Goal: Find specific page/section

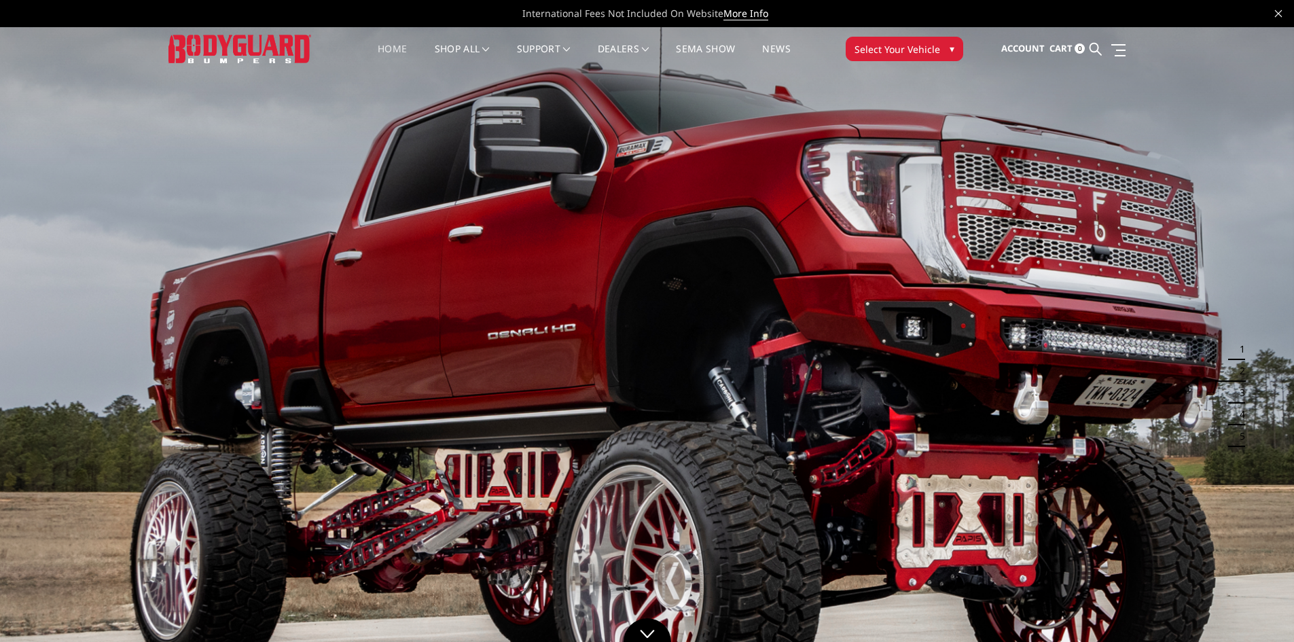
click at [910, 50] on span "Select Your Vehicle" at bounding box center [897, 49] width 86 height 14
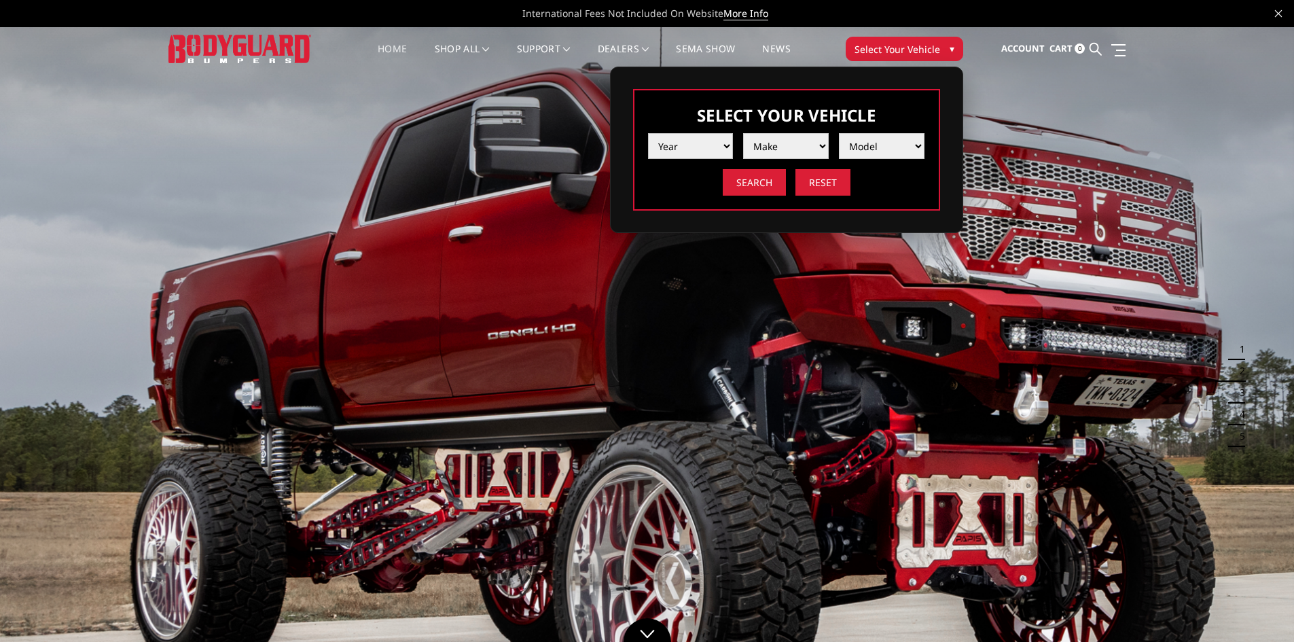
click at [724, 145] on select "Year [DATE] 2024 2023 2022 2021 2020 2019 2018 2017 2016 2015 2014 2013 2012 20…" at bounding box center [691, 146] width 86 height 26
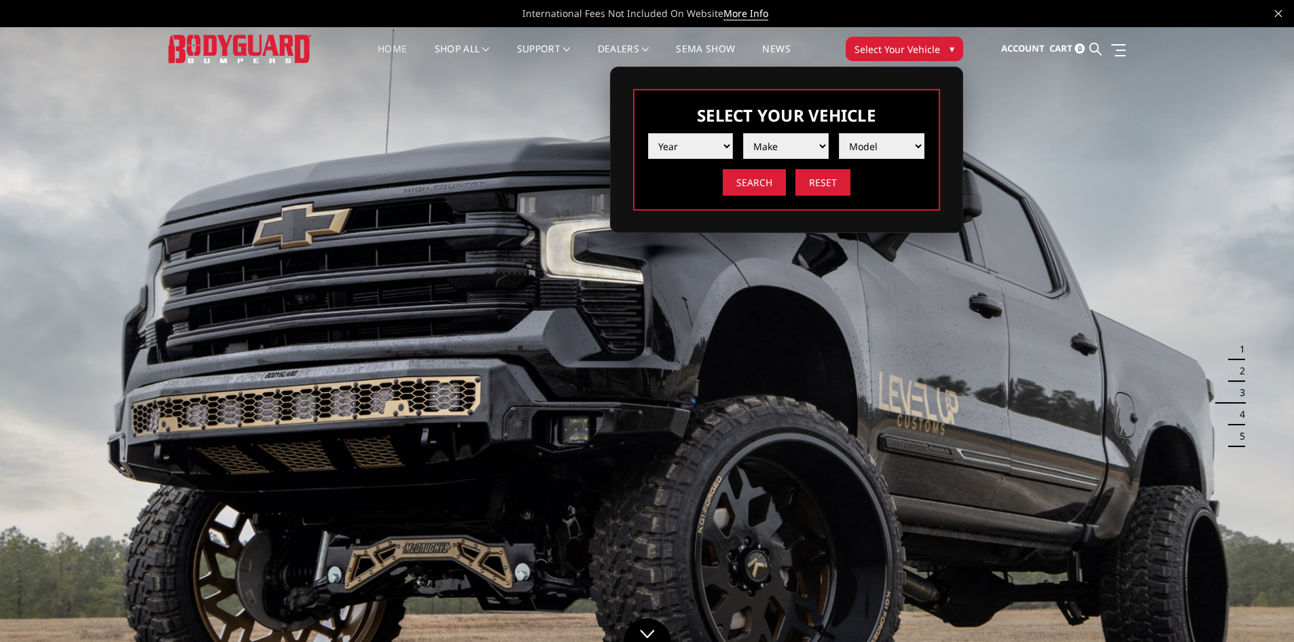
select select "yr_2025"
click at [648, 133] on select "Year [DATE] 2024 2023 2022 2021 2020 2019 2018 2017 2016 2015 2014 2013 2012 20…" at bounding box center [691, 146] width 86 height 26
click at [801, 146] on select "Make Chevrolet Ford GMC Ram Toyota" at bounding box center [786, 146] width 86 height 26
select select "mk_chevrolet"
click at [743, 133] on select "Make Chevrolet Ford GMC Ram Toyota" at bounding box center [786, 146] width 86 height 26
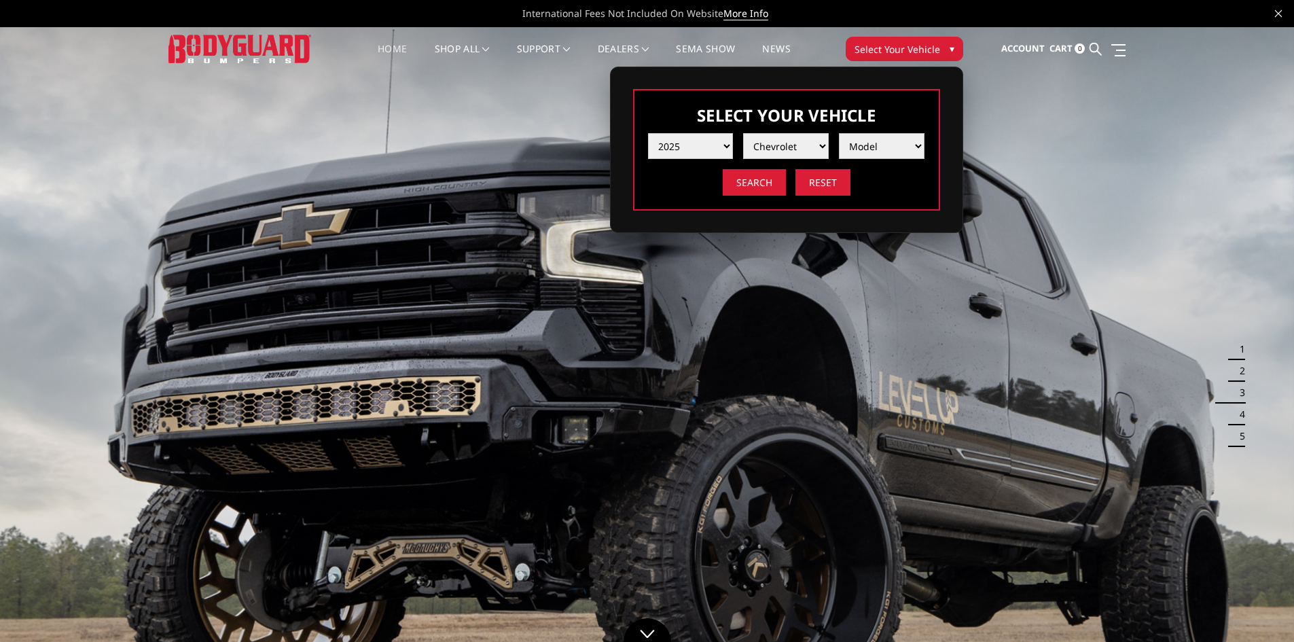
click at [878, 148] on select "Model Silverado 1500 Silverado 2500 / 3500 Silverado 4500 / 5500 / 6500" at bounding box center [882, 146] width 86 height 26
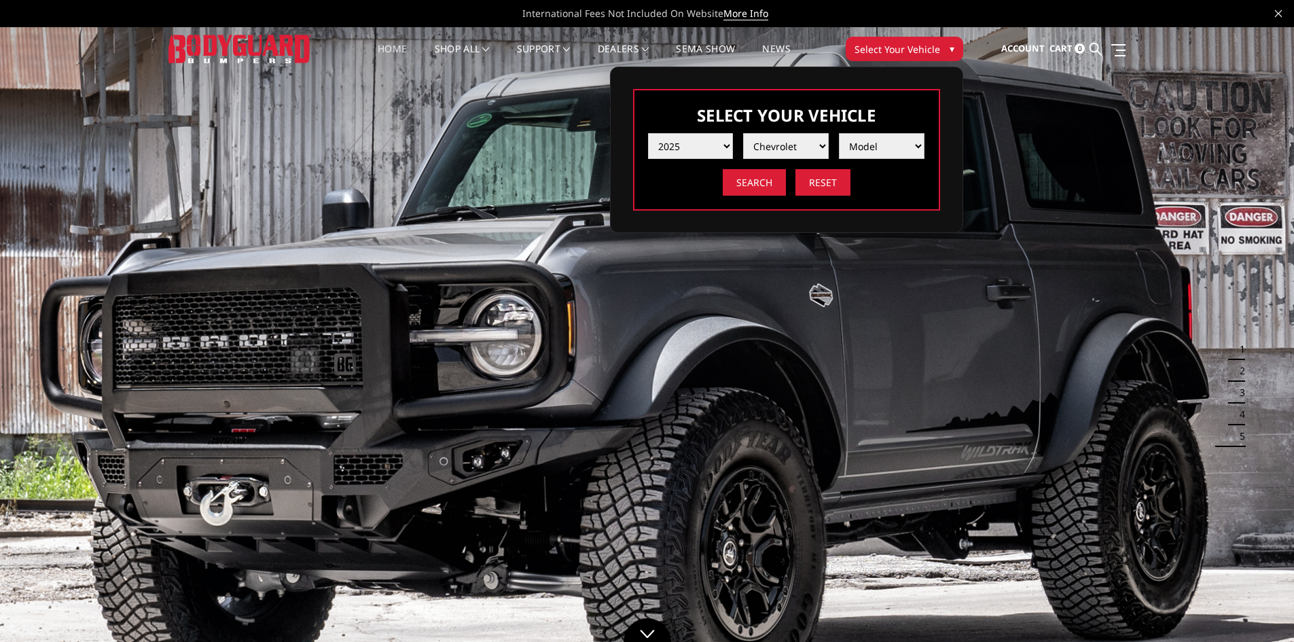
click at [911, 145] on select "Model Silverado 1500 Silverado 2500 / 3500 Silverado 4500 / 5500 / 6500" at bounding box center [882, 146] width 86 height 26
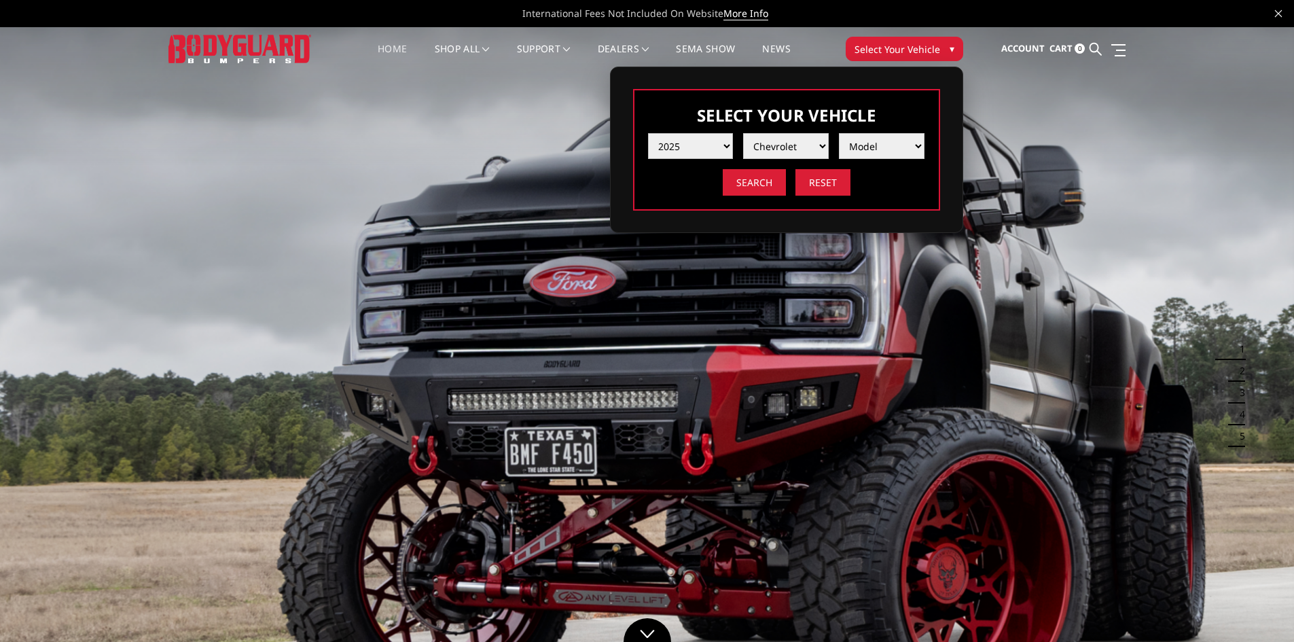
click at [722, 146] on select "Year [DATE] 2024 2023 2022 2021 2020 2019 2018 2017 2016 2015 2014 2013 2012 20…" at bounding box center [691, 146] width 86 height 26
select select "yr_2024"
click at [648, 133] on select "Year [DATE] 2024 2023 2022 2021 2020 2019 2018 2017 2016 2015 2014 2013 2012 20…" at bounding box center [691, 146] width 86 height 26
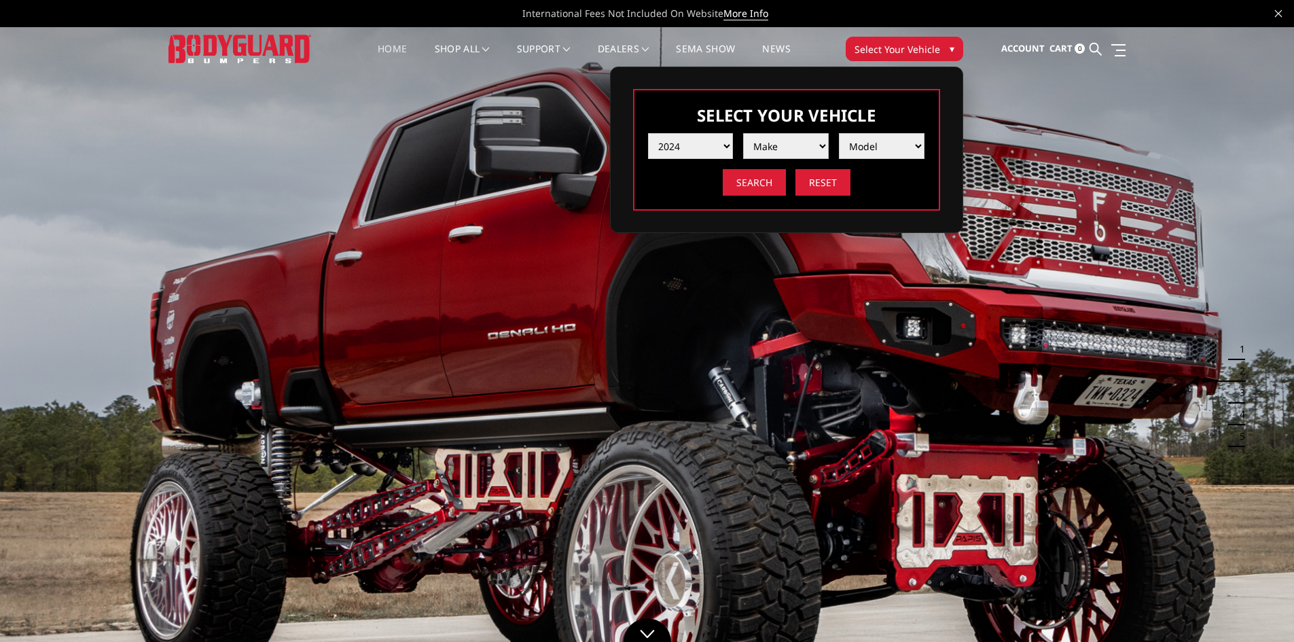
click at [817, 150] on select "Make Chevrolet Ford GMC Ram Toyota" at bounding box center [786, 146] width 86 height 26
select select "mk_chevrolet"
click at [743, 133] on select "Make Chevrolet Ford GMC Ram Toyota" at bounding box center [786, 146] width 86 height 26
click at [909, 144] on select "Model Silverado 1500 Silverado 2500 / 3500 Silverado 4500 / 5500 / 6500" at bounding box center [882, 146] width 86 height 26
